Goal: Task Accomplishment & Management: Manage account settings

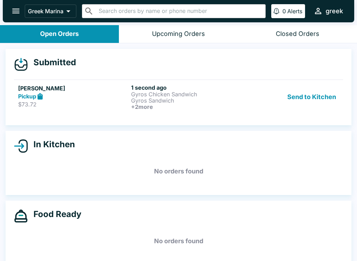
click at [44, 98] on icon at bounding box center [40, 96] width 8 height 8
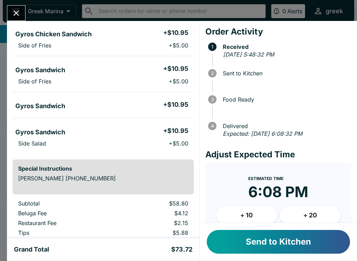
scroll to position [63, 0]
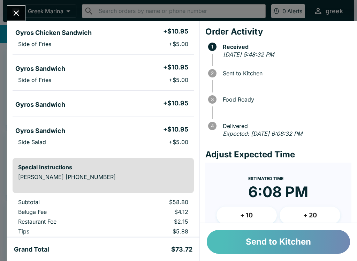
click at [309, 240] on button "Send to Kitchen" at bounding box center [278, 242] width 143 height 24
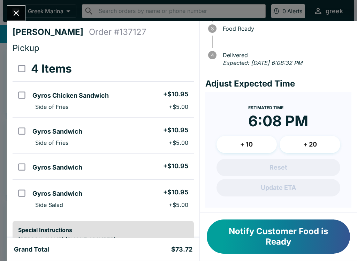
scroll to position [0, 0]
click at [21, 3] on div "[PERSON_NAME] Order # 137127 Pickup 4 Items Gyros Chicken Sandwich + $10.95 Sid…" at bounding box center [178, 130] width 357 height 261
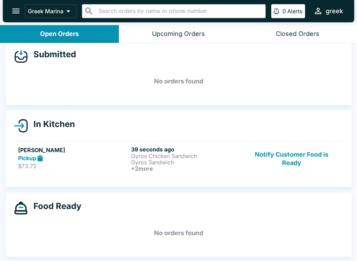
scroll to position [8, 0]
click at [156, 149] on h6 "39 seconds ago" at bounding box center [186, 149] width 110 height 7
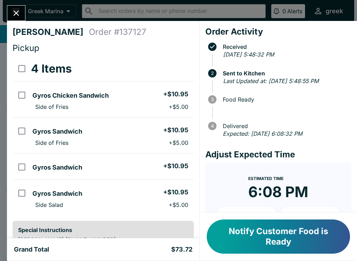
click at [24, 16] on button "Close" at bounding box center [16, 13] width 18 height 15
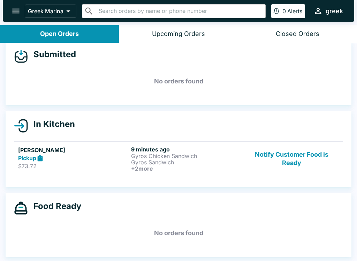
click at [287, 155] on button "Notify Customer Food is Ready" at bounding box center [291, 159] width 94 height 26
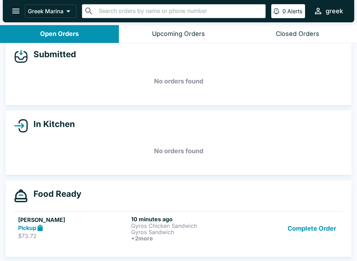
click at [184, 221] on h6 "10 minutes ago" at bounding box center [186, 218] width 110 height 7
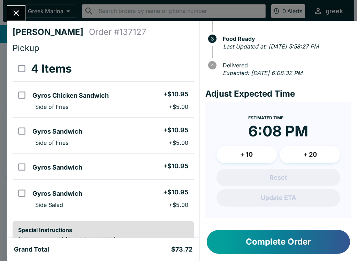
scroll to position [60, 0]
click at [294, 122] on time "6:08 PM" at bounding box center [278, 131] width 60 height 18
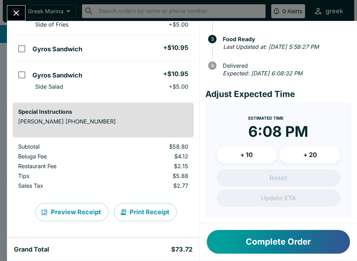
scroll to position [118, 0]
click at [31, 13] on div "[PERSON_NAME] Order # 137127 Pickup 4 Items Gyros Chicken Sandwich + $10.95 Sid…" at bounding box center [178, 130] width 357 height 261
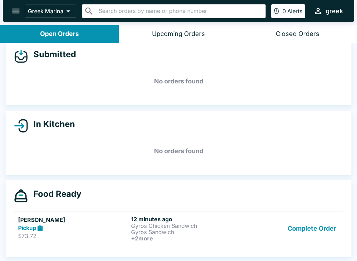
scroll to position [1, 0]
